Goal: Information Seeking & Learning: Learn about a topic

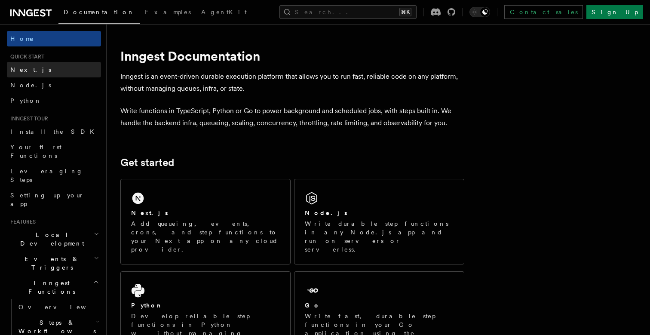
click at [63, 69] on link "Next.js" at bounding box center [54, 69] width 94 height 15
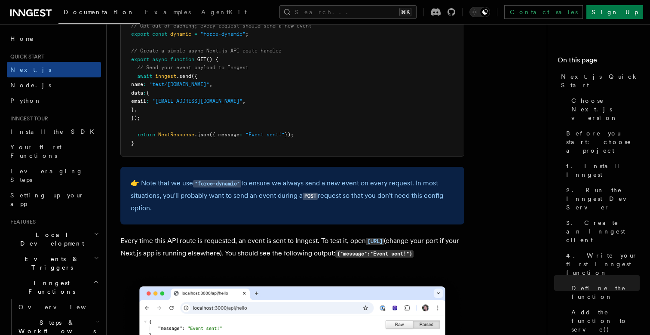
scroll to position [4610, 0]
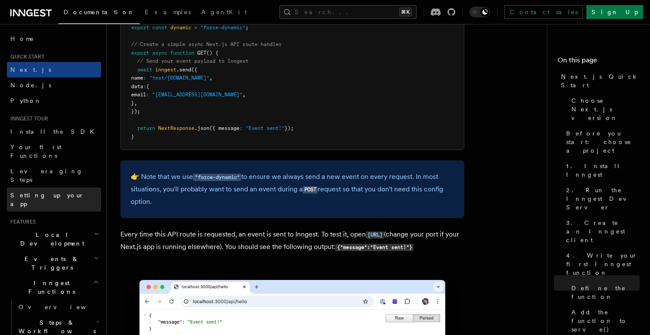
click at [72, 187] on link "Setting up your app" at bounding box center [54, 199] width 94 height 24
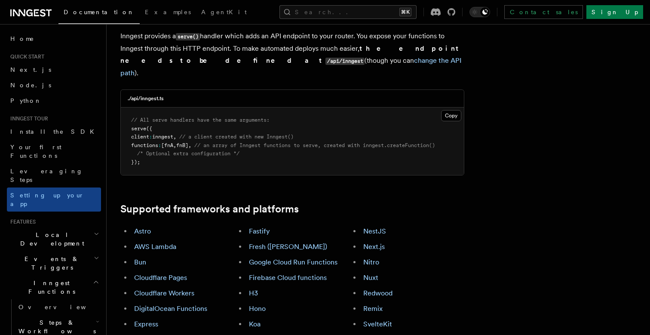
scroll to position [372, 0]
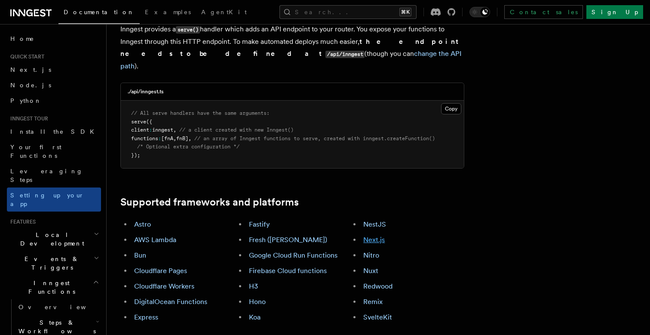
click at [382, 235] on link "Next.js" at bounding box center [373, 239] width 21 height 8
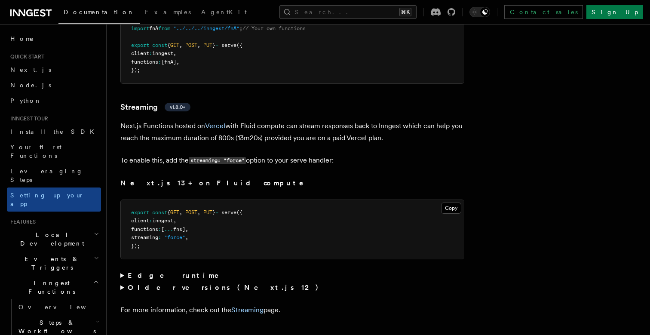
scroll to position [5441, 0]
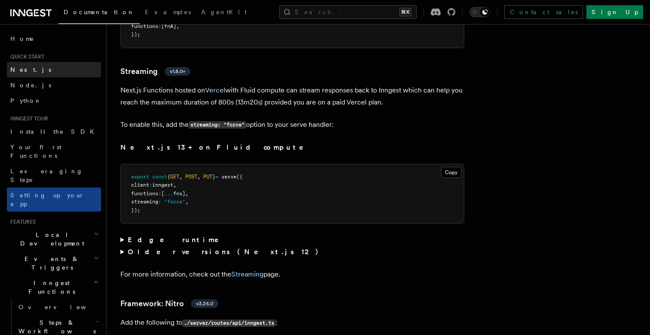
click at [47, 68] on link "Next.js" at bounding box center [54, 69] width 94 height 15
